Goal: Information Seeking & Learning: Find specific fact

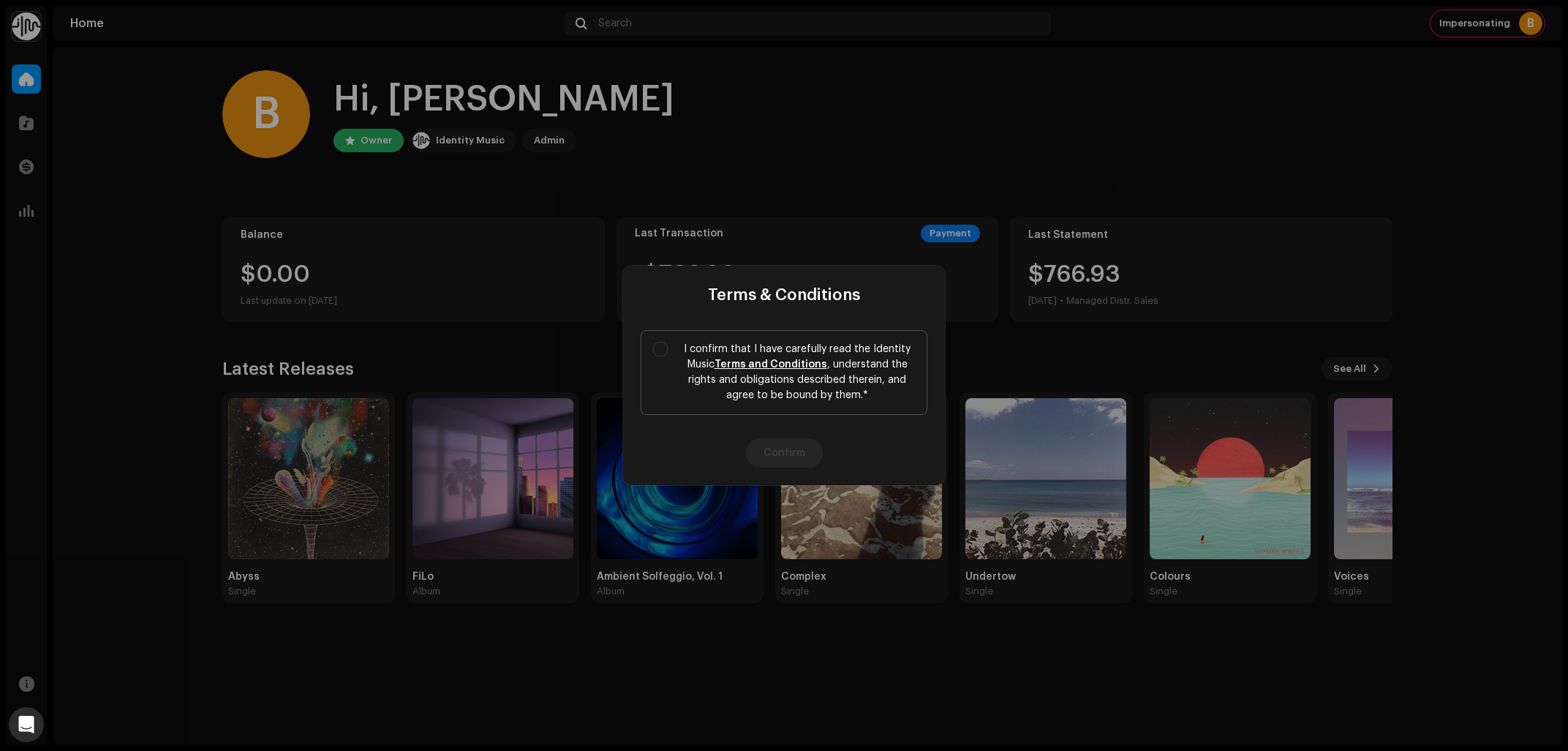
click at [682, 355] on p "I confirm that I have carefully read the Identity Music Terms and Conditions , …" at bounding box center [797, 372] width 236 height 62
click at [668, 355] on input "I confirm that I have carefully read the Identity Music Terms and Conditions , …" at bounding box center [660, 349] width 15 height 15
checkbox input "true"
click at [791, 446] on button "Confirm" at bounding box center [784, 453] width 77 height 30
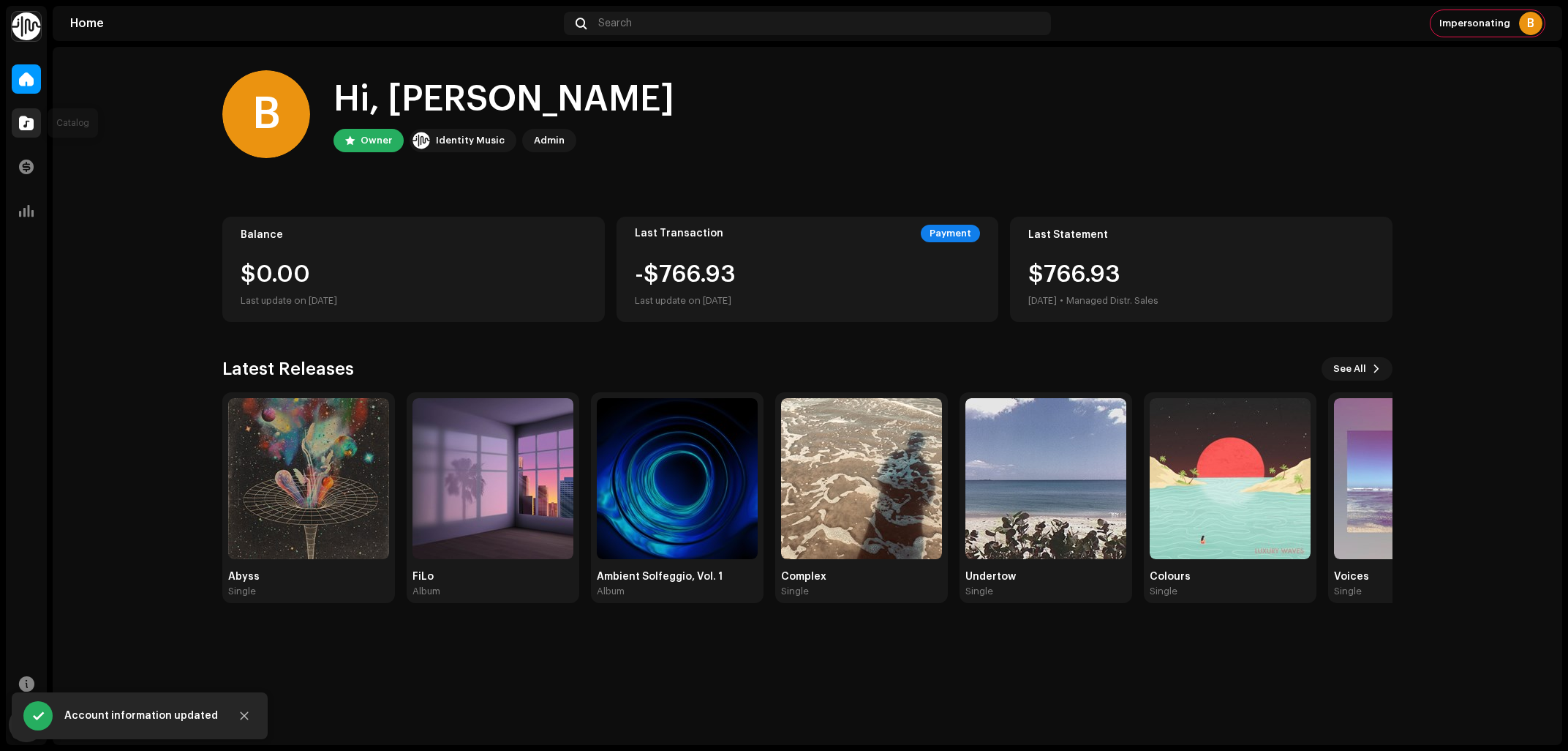
click at [25, 118] on span at bounding box center [26, 123] width 15 height 11
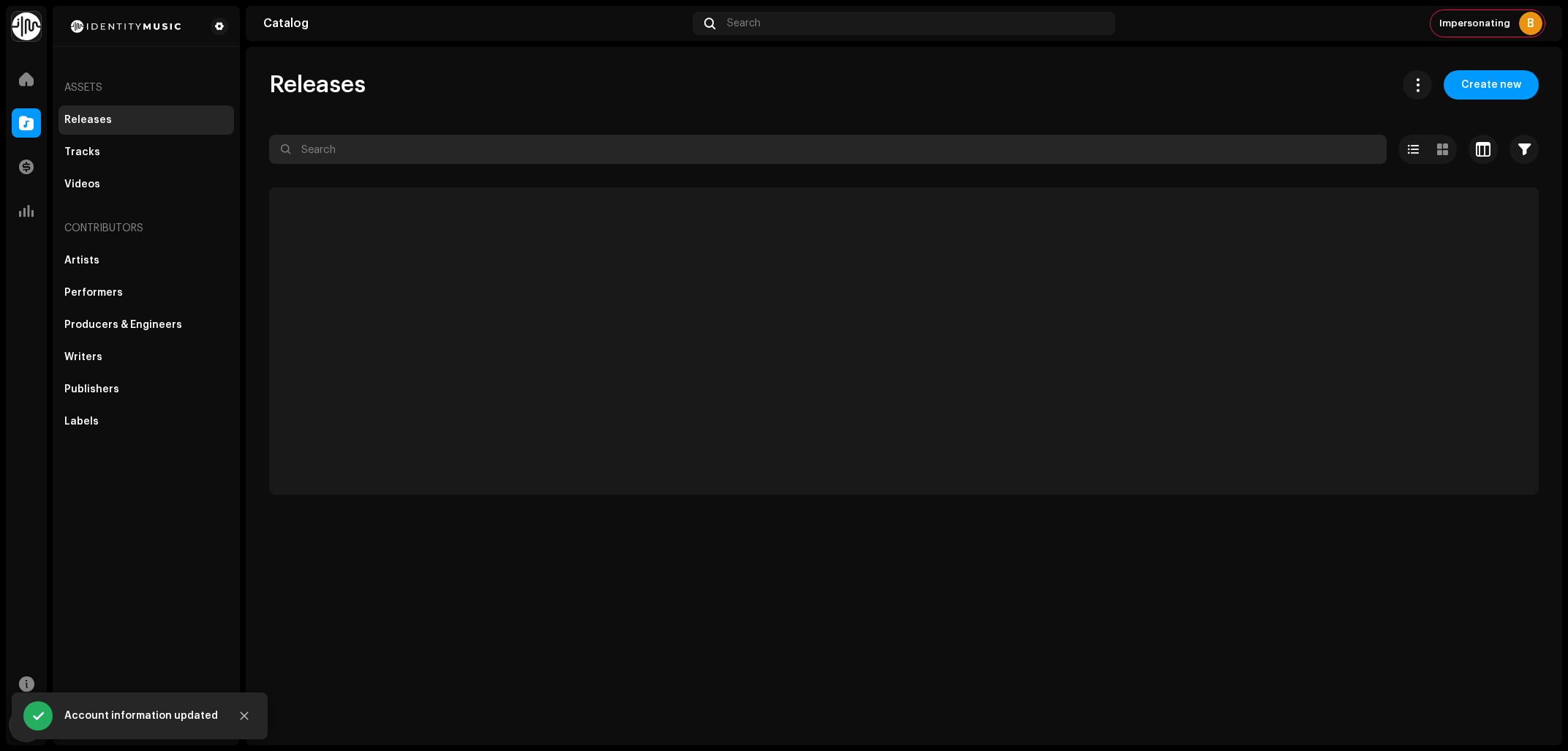
click at [489, 151] on input "text" at bounding box center [827, 150] width 1118 height 30
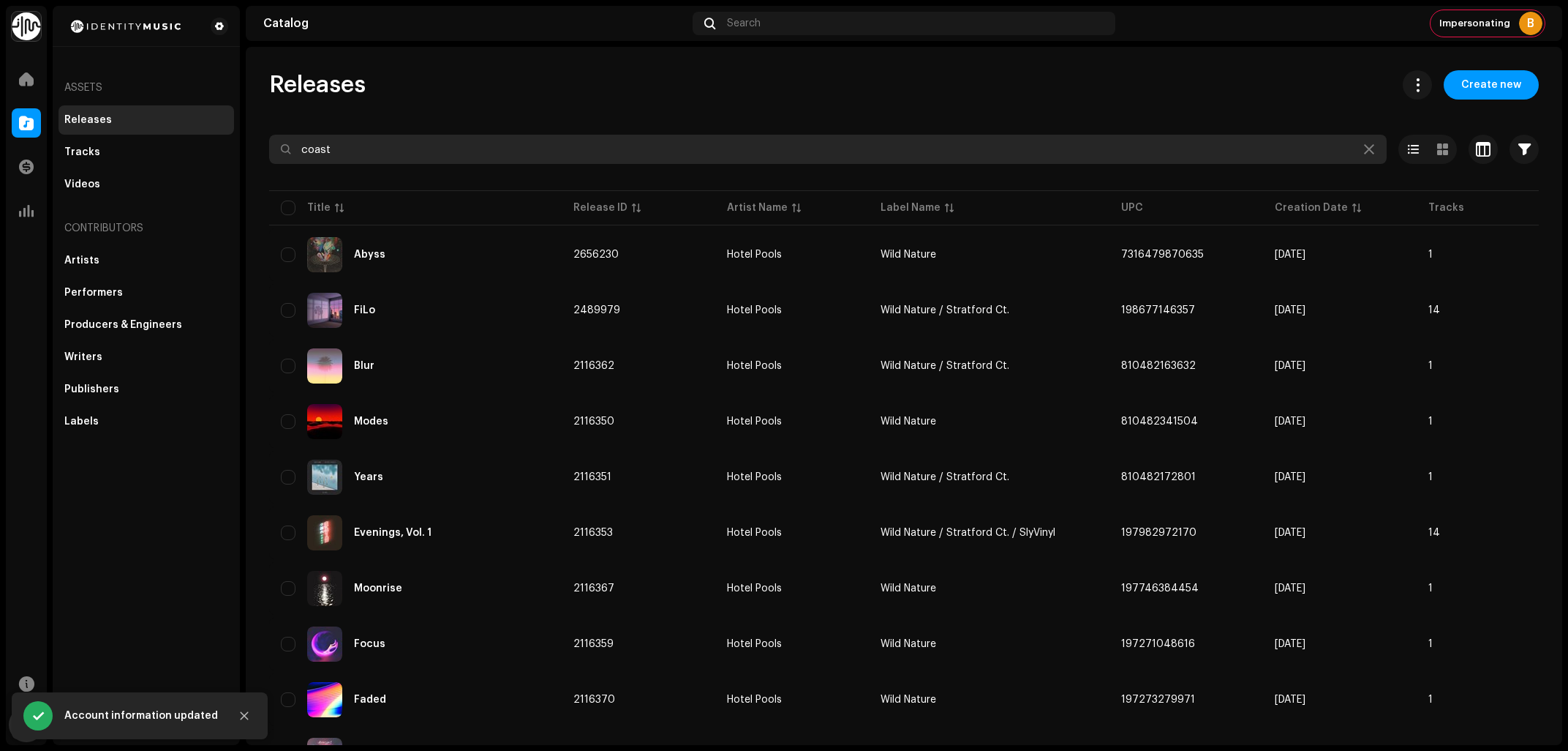
type input "coast"
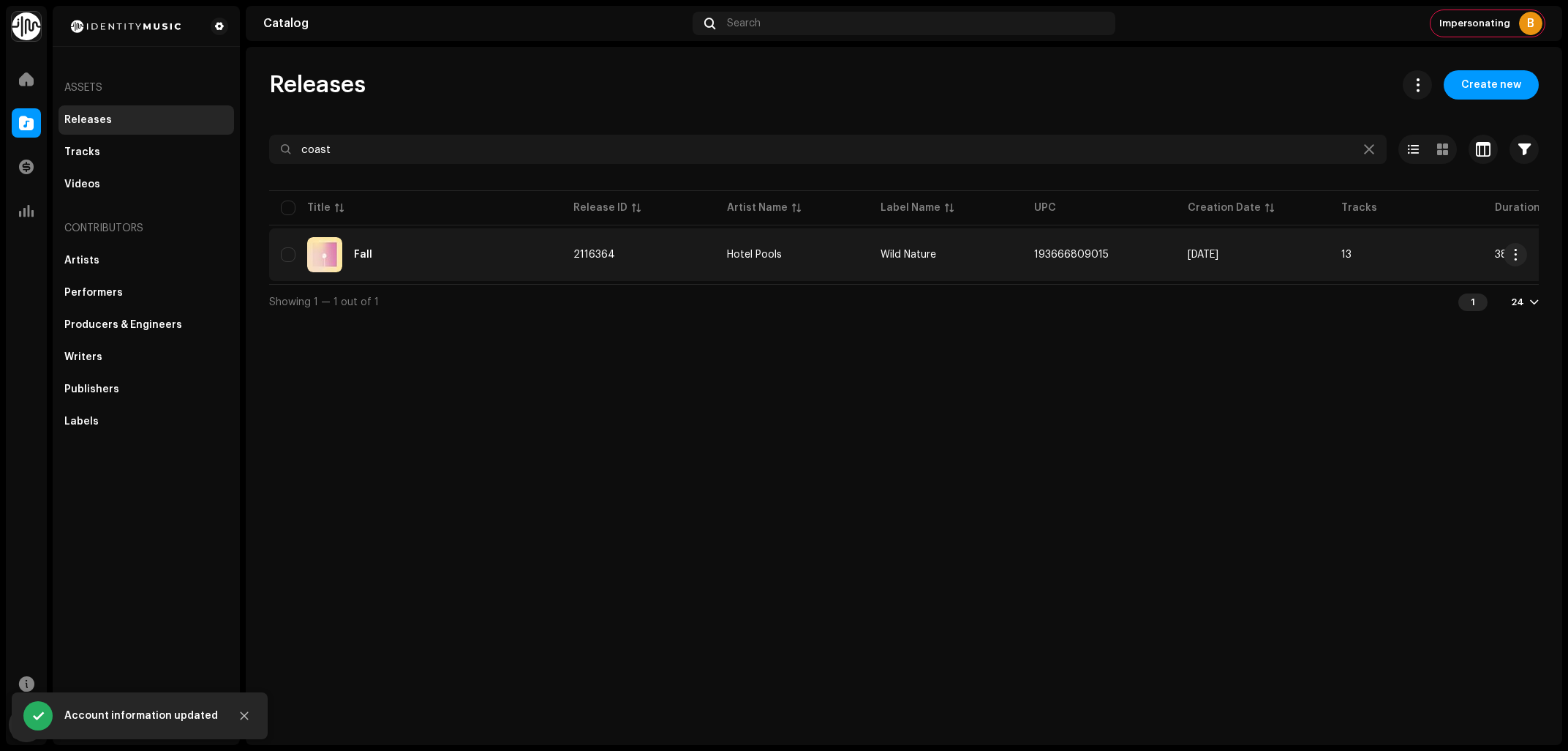
click at [404, 254] on div "Fall" at bounding box center [415, 254] width 269 height 35
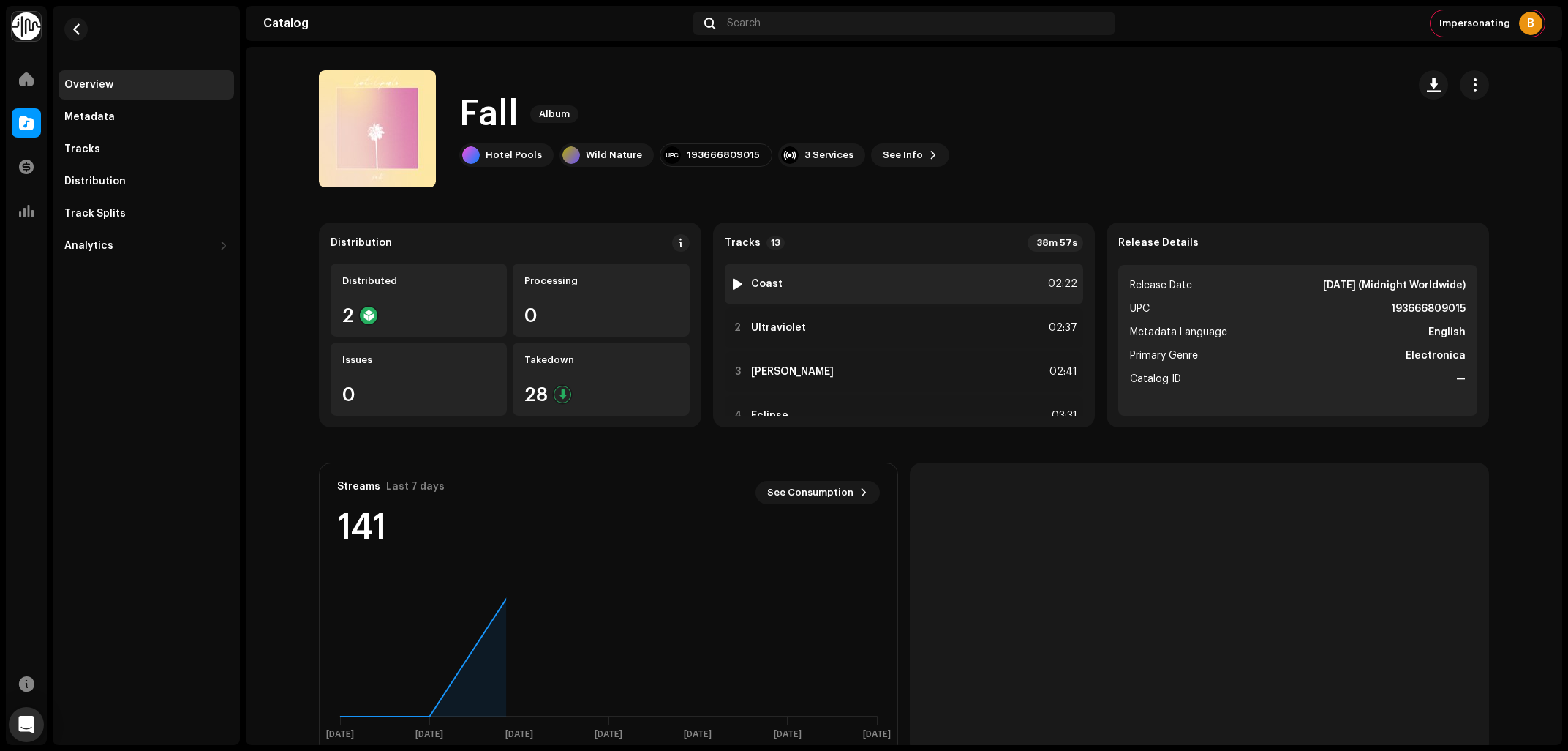
click at [905, 273] on div "1 Coast 02:22" at bounding box center [904, 284] width 359 height 41
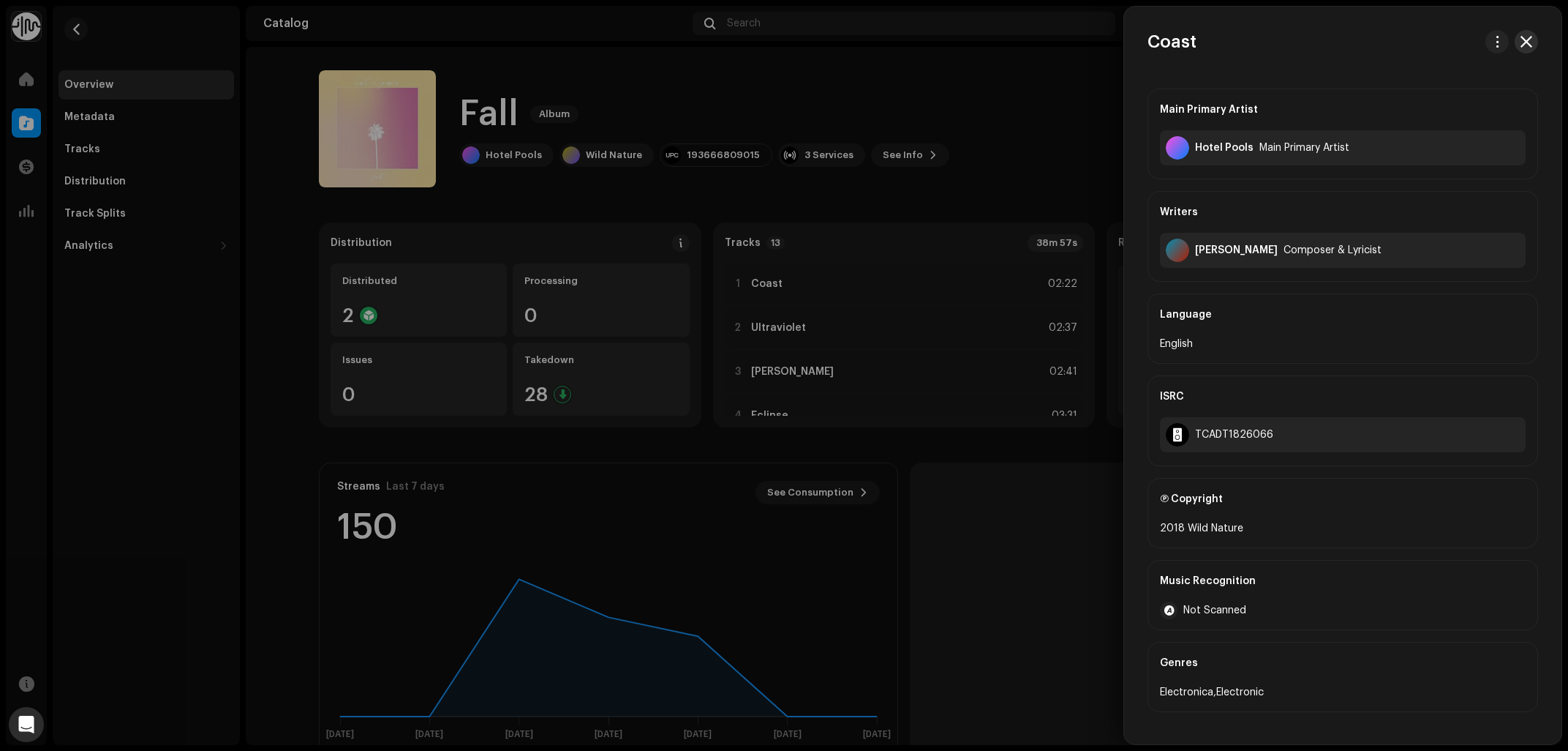
click at [1518, 47] on button "button" at bounding box center [1526, 41] width 23 height 23
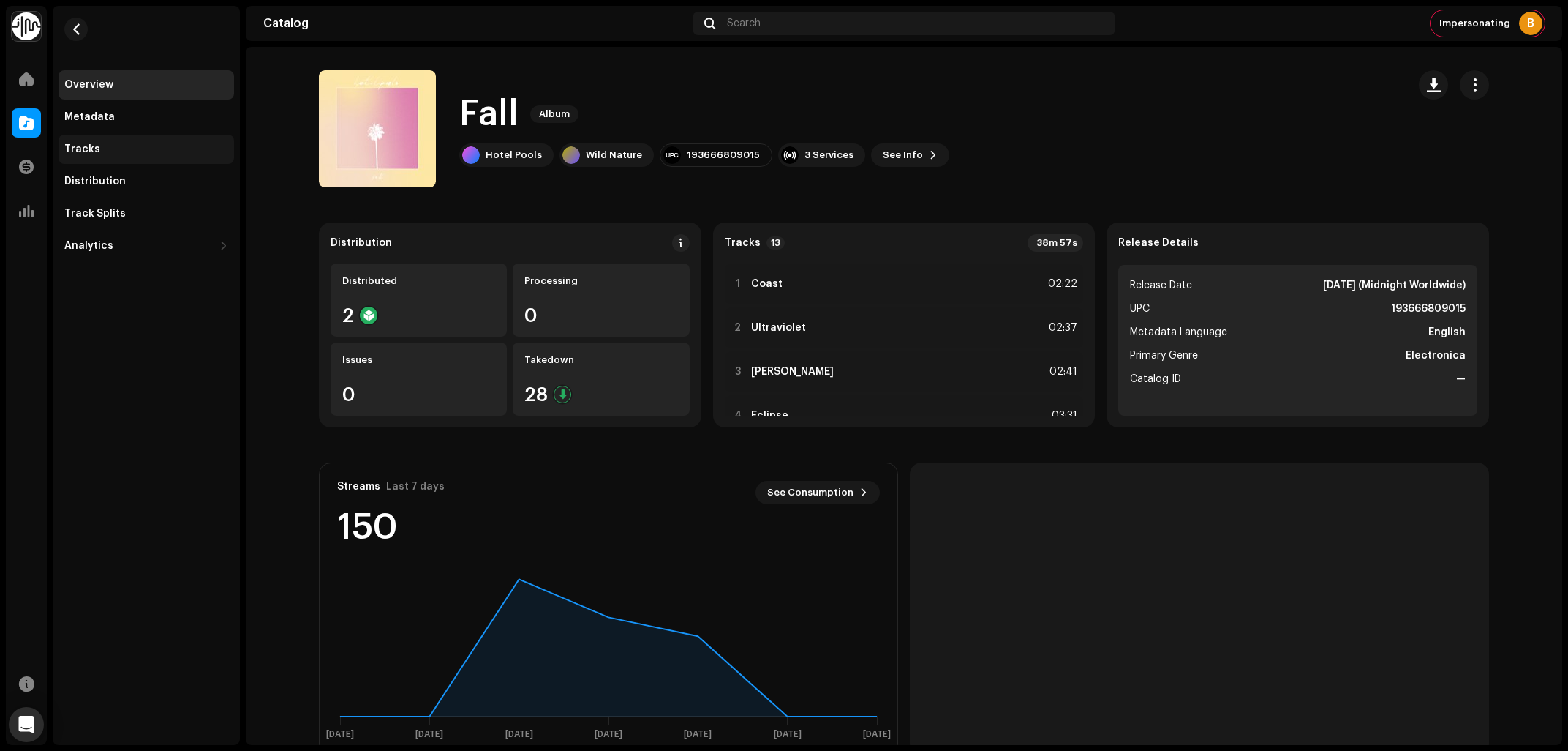
click at [97, 150] on div "Tracks" at bounding box center [146, 149] width 163 height 11
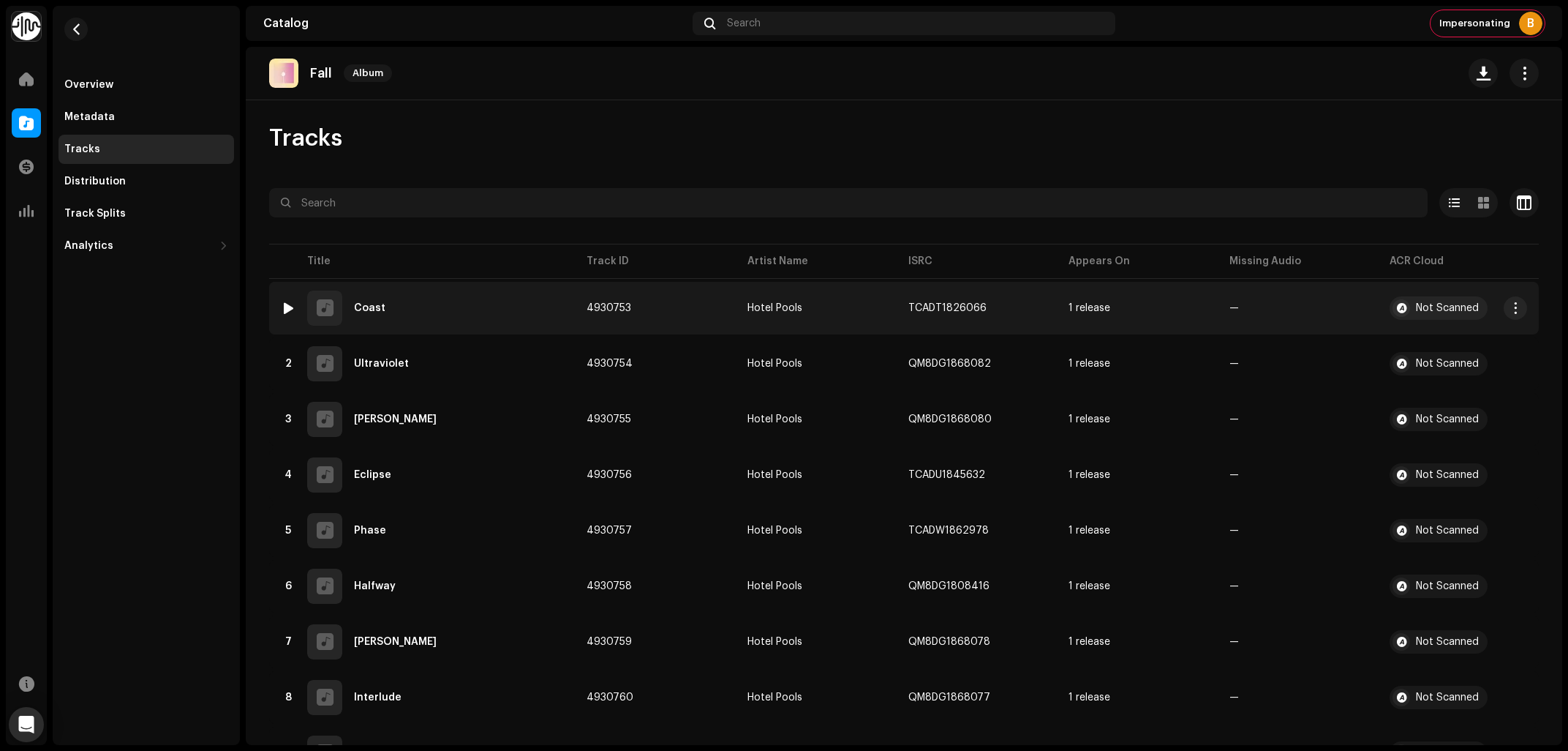
click at [435, 306] on div "1 Coast" at bounding box center [422, 308] width 283 height 35
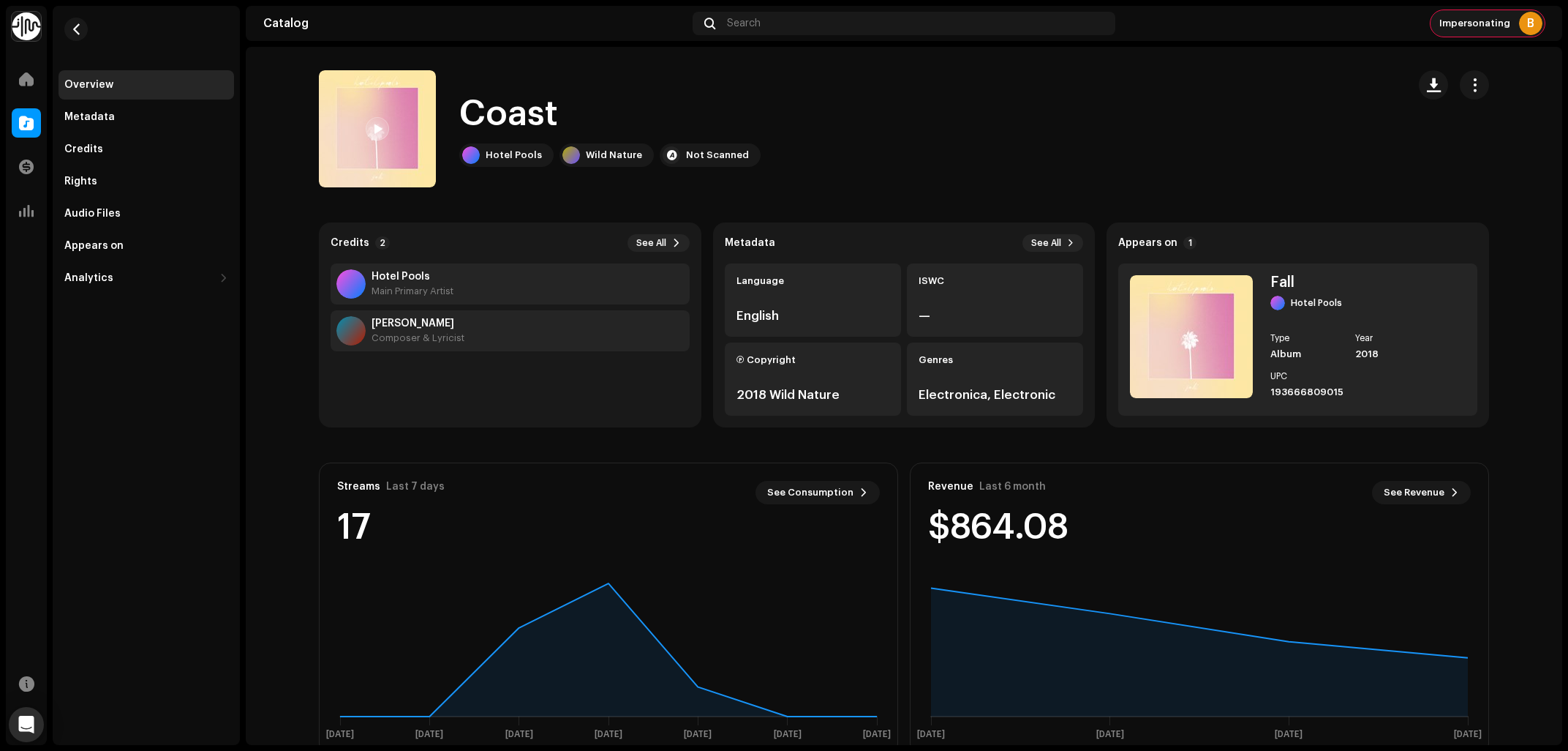
click at [1459, 23] on span "Impersonating" at bounding box center [1475, 23] width 71 height 11
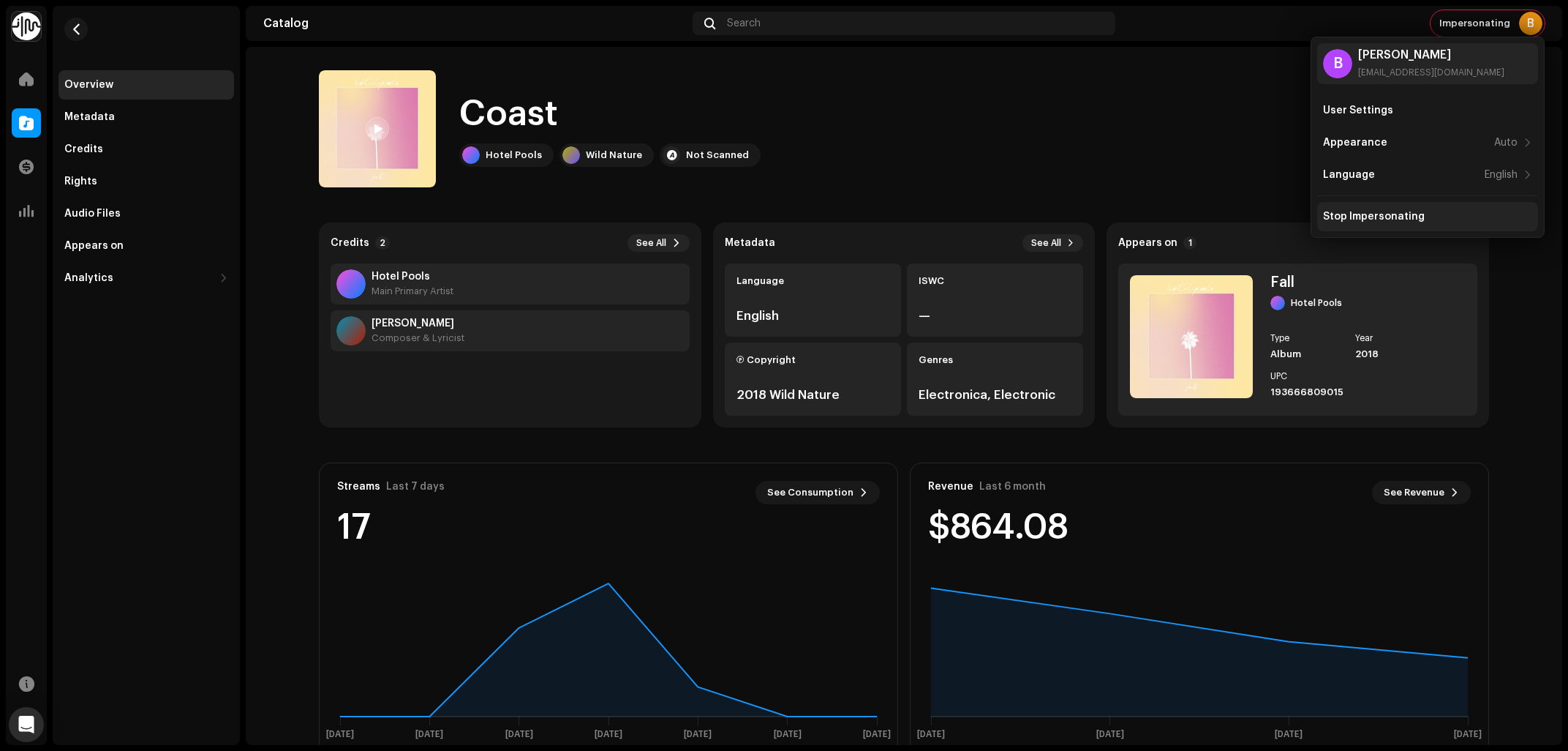
click at [1386, 215] on div "Stop Impersonating" at bounding box center [1373, 216] width 102 height 11
